Goal: Task Accomplishment & Management: Complete application form

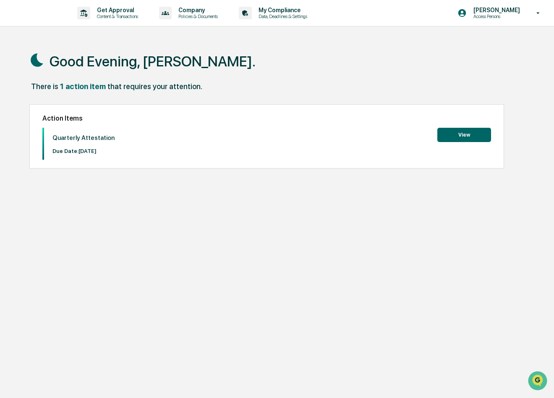
click at [469, 129] on button "View" at bounding box center [465, 135] width 54 height 14
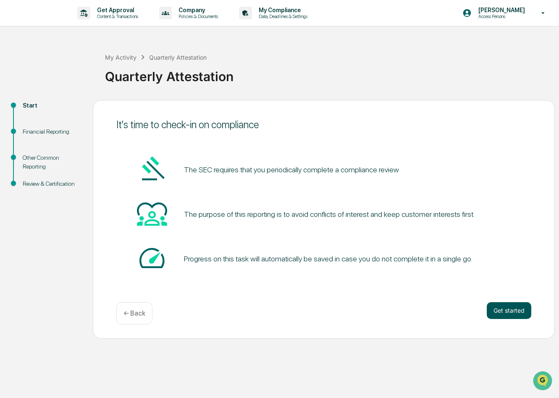
click at [508, 312] on button "Get started" at bounding box center [509, 310] width 45 height 17
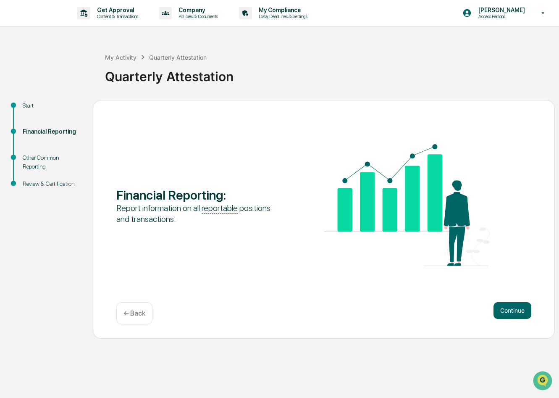
click at [508, 312] on button "Continue" at bounding box center [512, 310] width 38 height 17
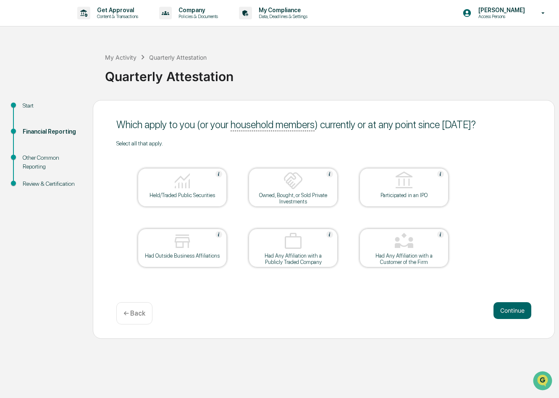
click at [213, 185] on div at bounding box center [182, 180] width 84 height 21
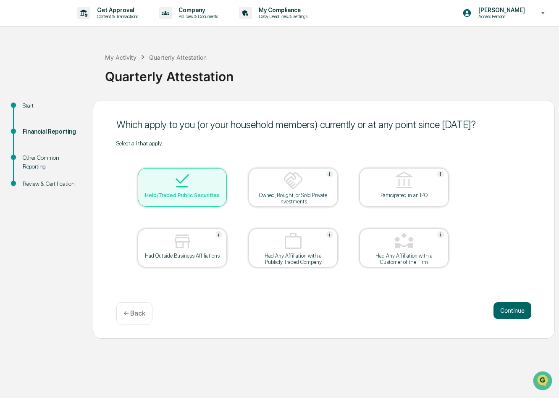
click at [205, 188] on div at bounding box center [182, 180] width 84 height 21
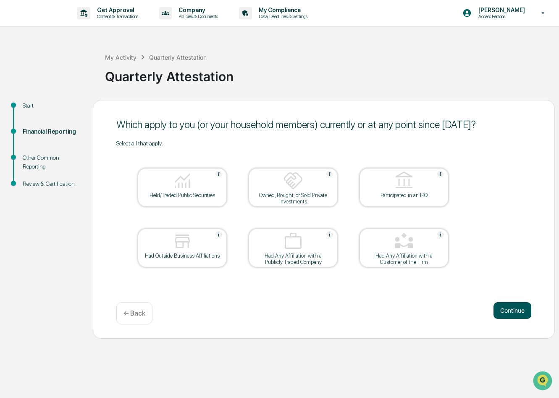
click at [517, 307] on button "Continue" at bounding box center [512, 310] width 38 height 17
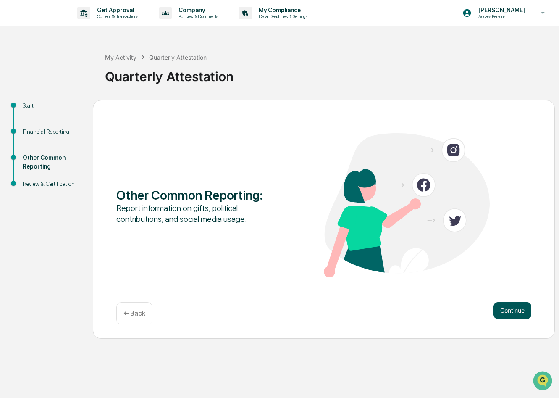
click at [513, 305] on button "Continue" at bounding box center [512, 310] width 38 height 17
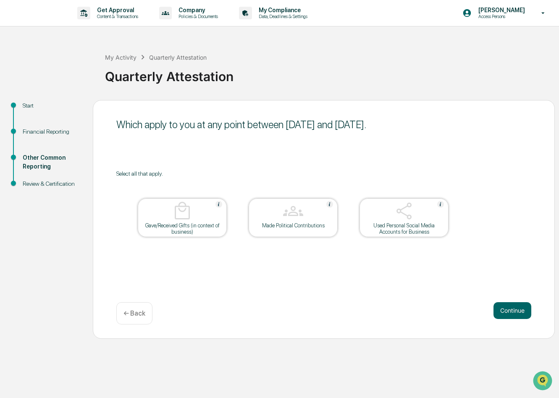
click at [513, 305] on button "Continue" at bounding box center [512, 310] width 38 height 17
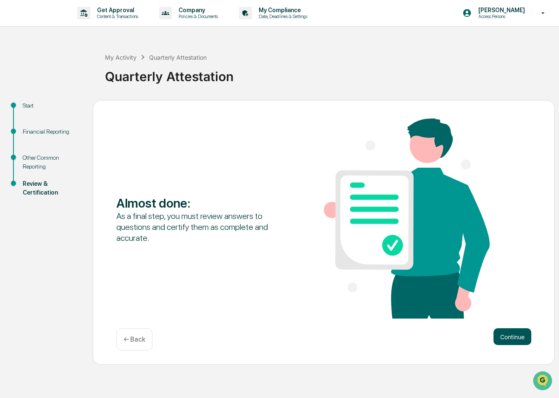
click at [514, 335] on button "Continue" at bounding box center [512, 336] width 38 height 17
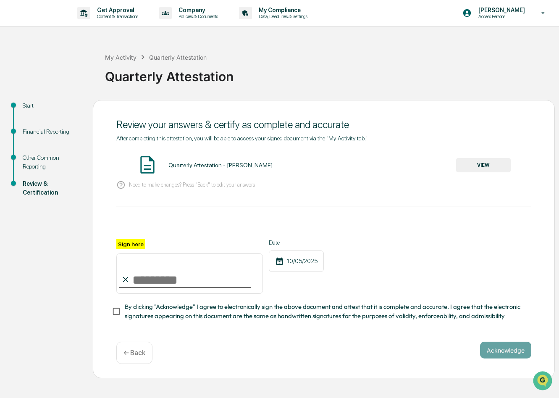
click at [141, 280] on input "Sign here" at bounding box center [189, 273] width 147 height 40
type input "**********"
click at [505, 345] on button "Acknowledge" at bounding box center [505, 349] width 51 height 17
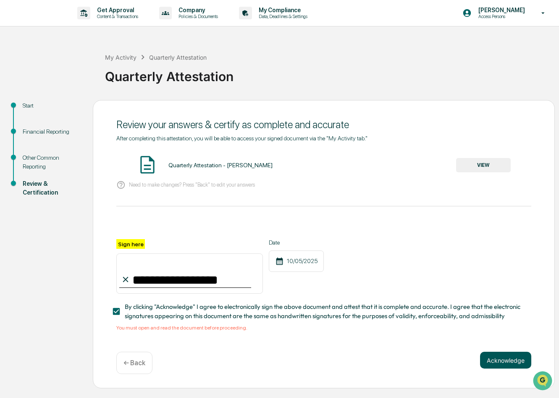
click at [510, 357] on button "Acknowledge" at bounding box center [505, 359] width 51 height 17
click at [495, 168] on button "VIEW" at bounding box center [483, 165] width 55 height 14
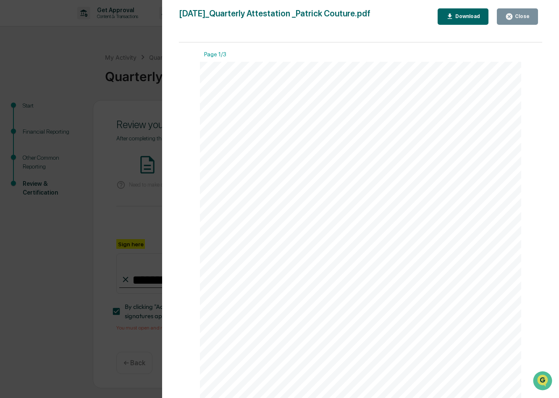
click at [265, 170] on div "[DATE] Keystone Quarterly Attestation - [PERSON_NAME] Contents Financial Report…" at bounding box center [360, 289] width 321 height 454
click at [251, 170] on link at bounding box center [252, 168] width 25 height 7
click at [525, 8] on div "Version History [DATE] 10:50 PM [PERSON_NAME] [DATE]_Quarterly Attestation _Pat…" at bounding box center [360, 207] width 397 height 414
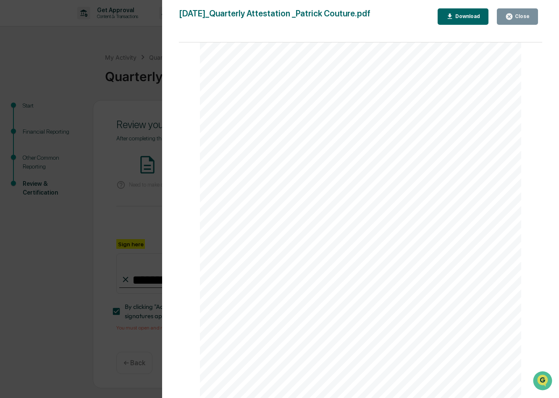
click at [524, 20] on div "Close" at bounding box center [517, 17] width 24 height 8
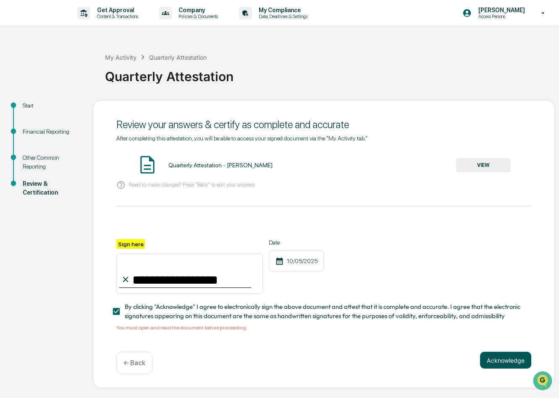
click at [513, 357] on button "Acknowledge" at bounding box center [505, 359] width 51 height 17
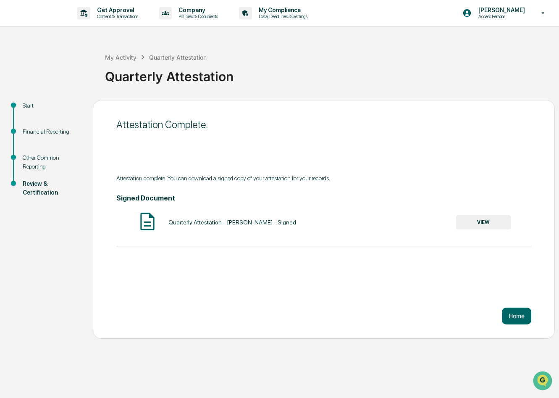
click at [209, 224] on div "Quarterly Attestation - [PERSON_NAME] - Signed" at bounding box center [232, 222] width 128 height 7
click at [467, 220] on button "VIEW" at bounding box center [483, 222] width 55 height 14
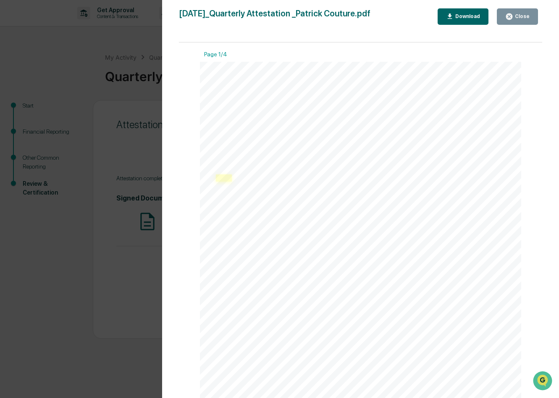
click at [229, 177] on link at bounding box center [224, 177] width 16 height 7
click at [509, 18] on icon "button" at bounding box center [509, 16] width 6 height 6
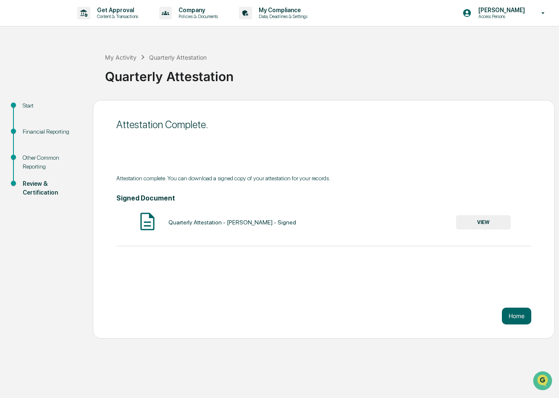
click at [482, 221] on button "VIEW" at bounding box center [483, 222] width 55 height 14
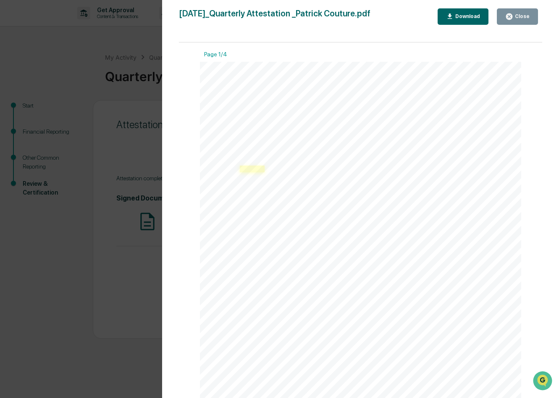
click at [240, 167] on link at bounding box center [252, 168] width 25 height 7
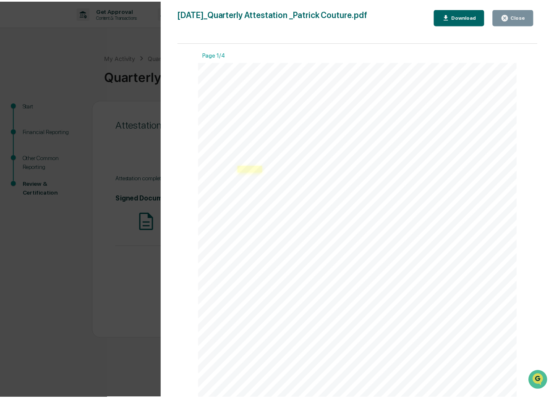
scroll to position [502, 0]
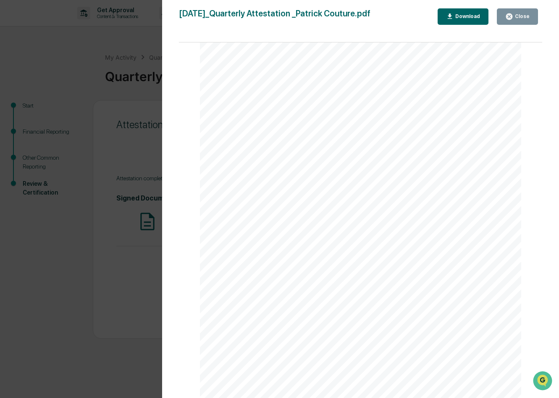
click at [524, 14] on div "Close" at bounding box center [521, 16] width 16 height 6
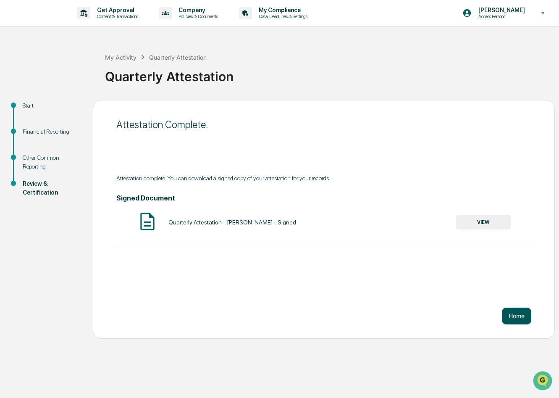
click at [521, 314] on button "Home" at bounding box center [516, 315] width 29 height 17
